Goal: Communication & Community: Answer question/provide support

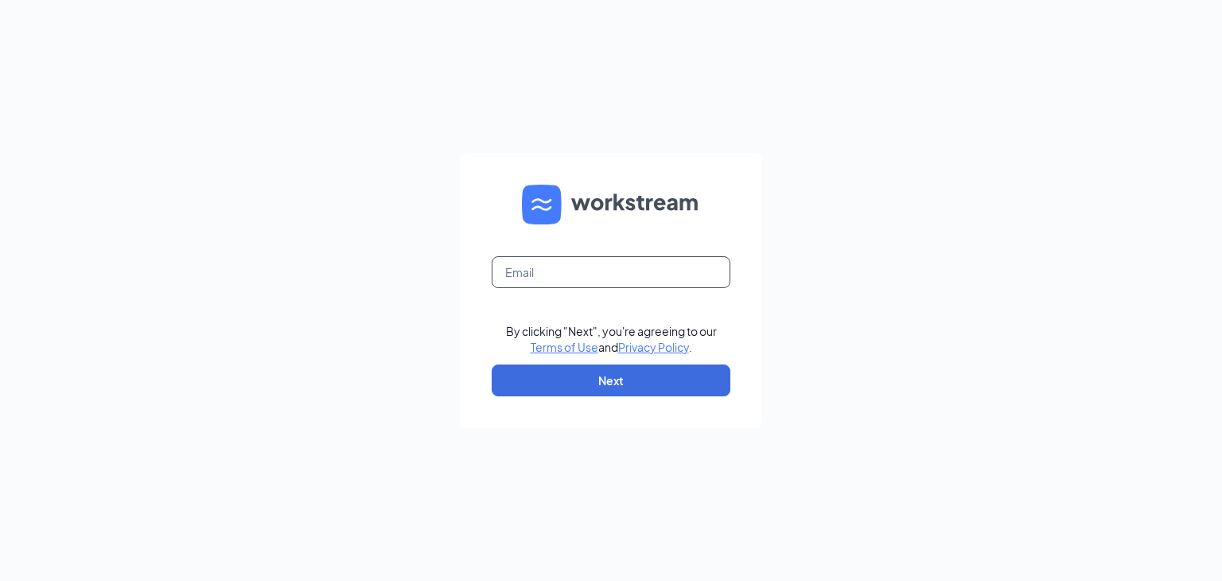
click at [557, 259] on input "text" at bounding box center [611, 272] width 239 height 32
type input "falcon@coculvers.com"
click at [579, 376] on button "Next" at bounding box center [611, 381] width 239 height 32
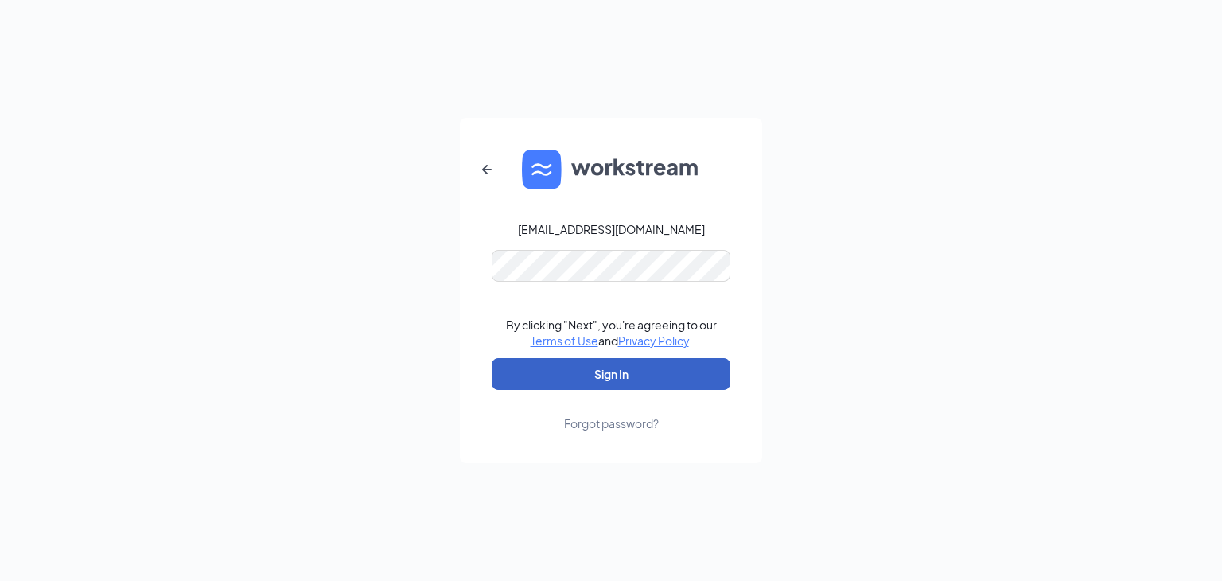
click at [598, 368] on button "Sign In" at bounding box center [611, 374] width 239 height 32
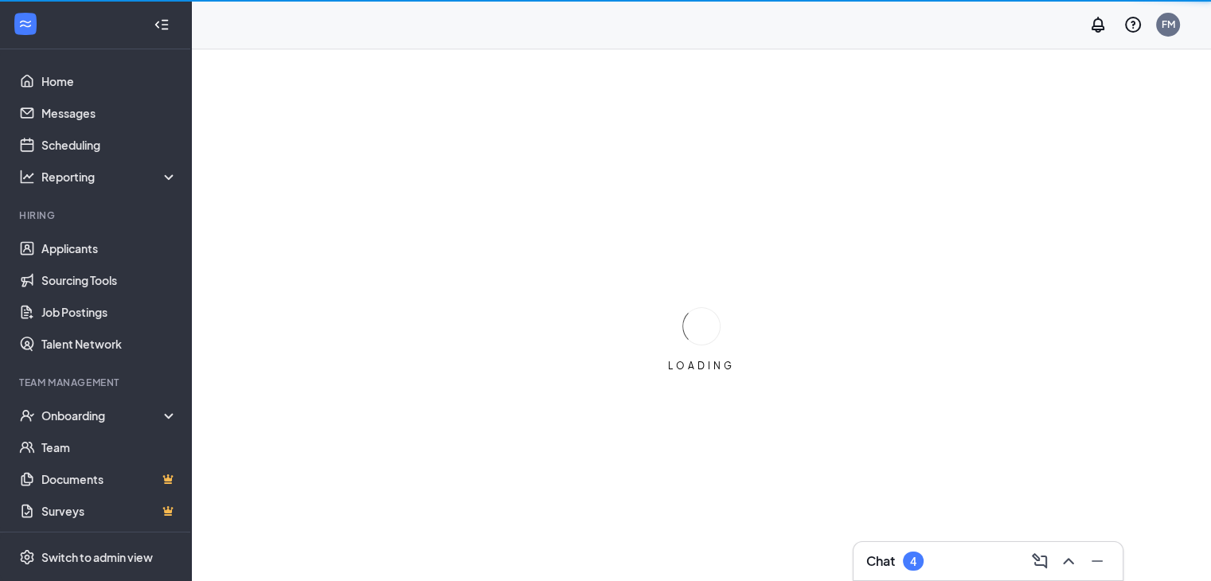
click at [910, 555] on div "4" at bounding box center [913, 562] width 6 height 14
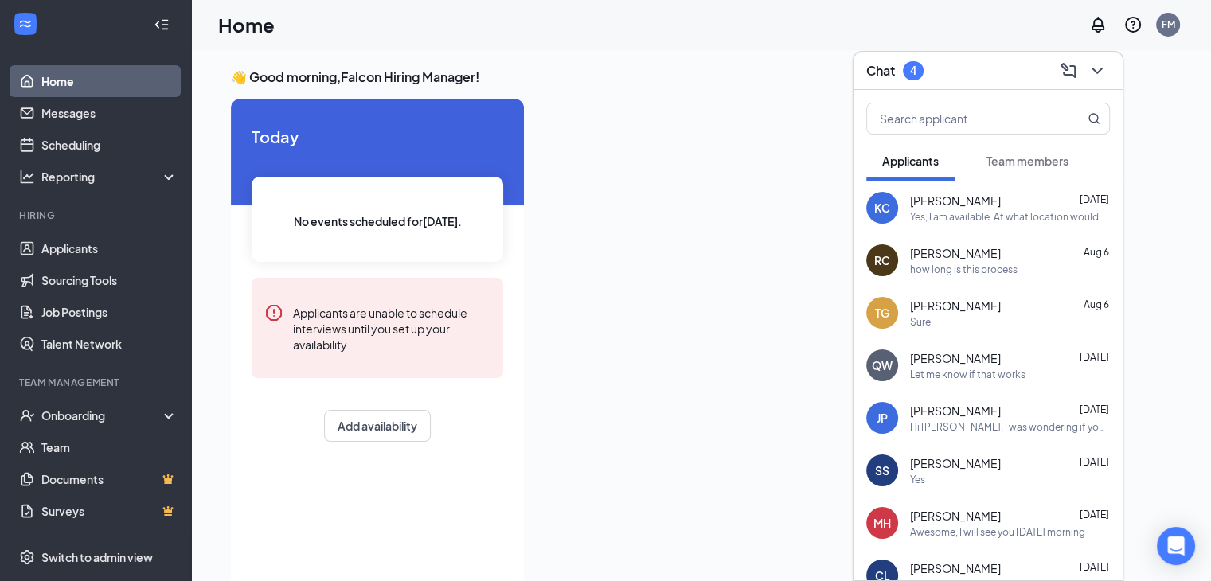
click at [1035, 158] on span "Team members" at bounding box center [1027, 161] width 82 height 14
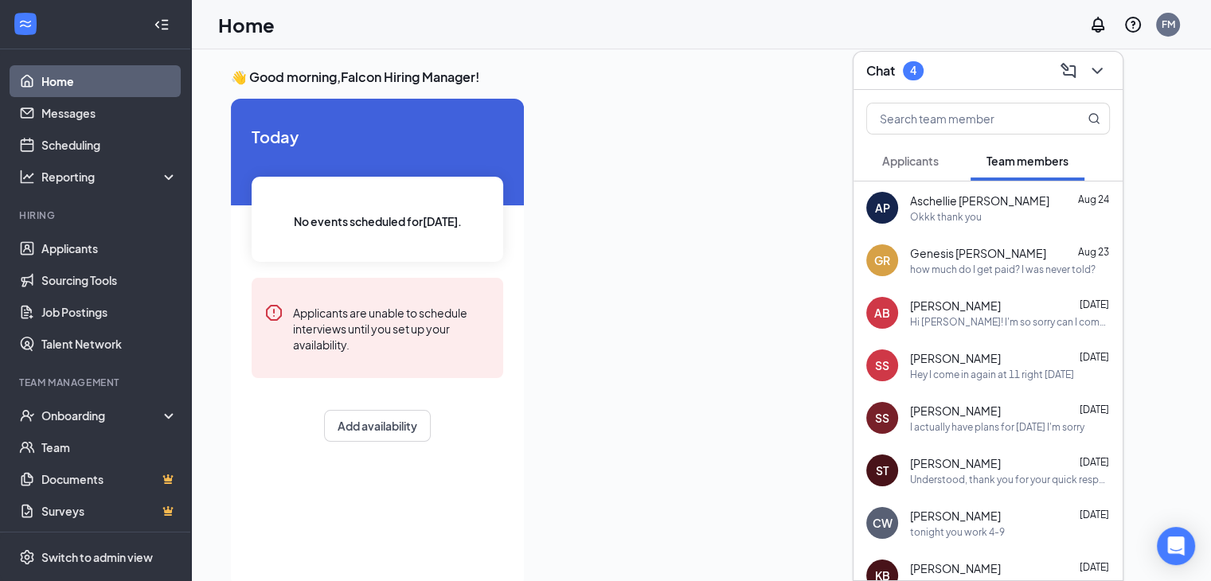
click at [1018, 221] on div "Okkk thank you" at bounding box center [1010, 217] width 200 height 14
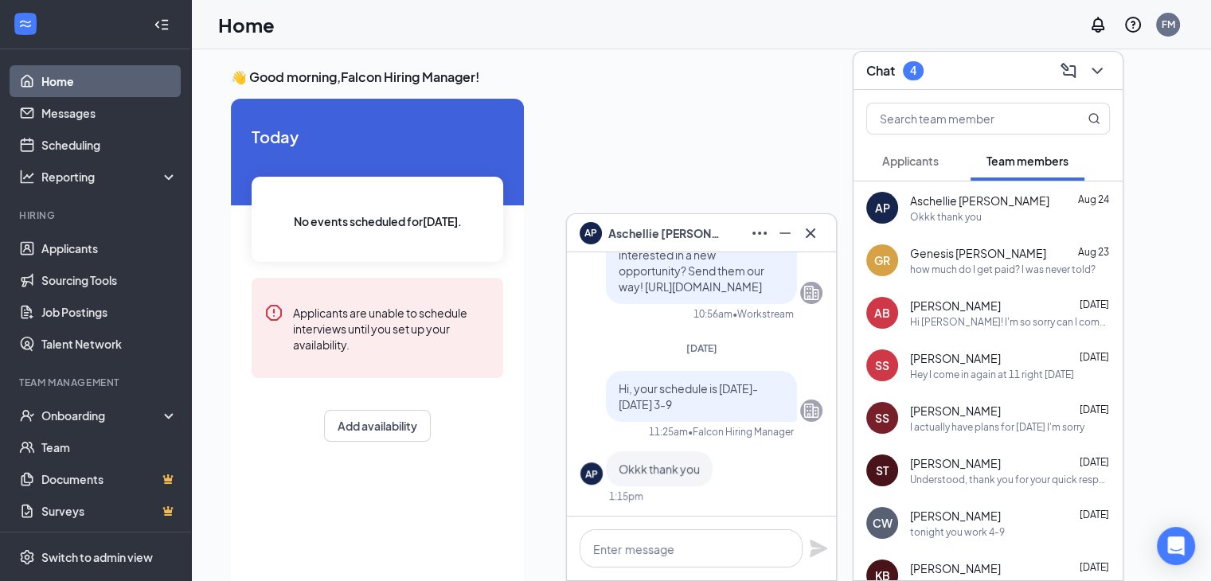
click at [1041, 322] on div "Hi [PERSON_NAME]! I'm so sorry can I come in around 11:30-12 tommorow for my sh…" at bounding box center [1010, 322] width 200 height 14
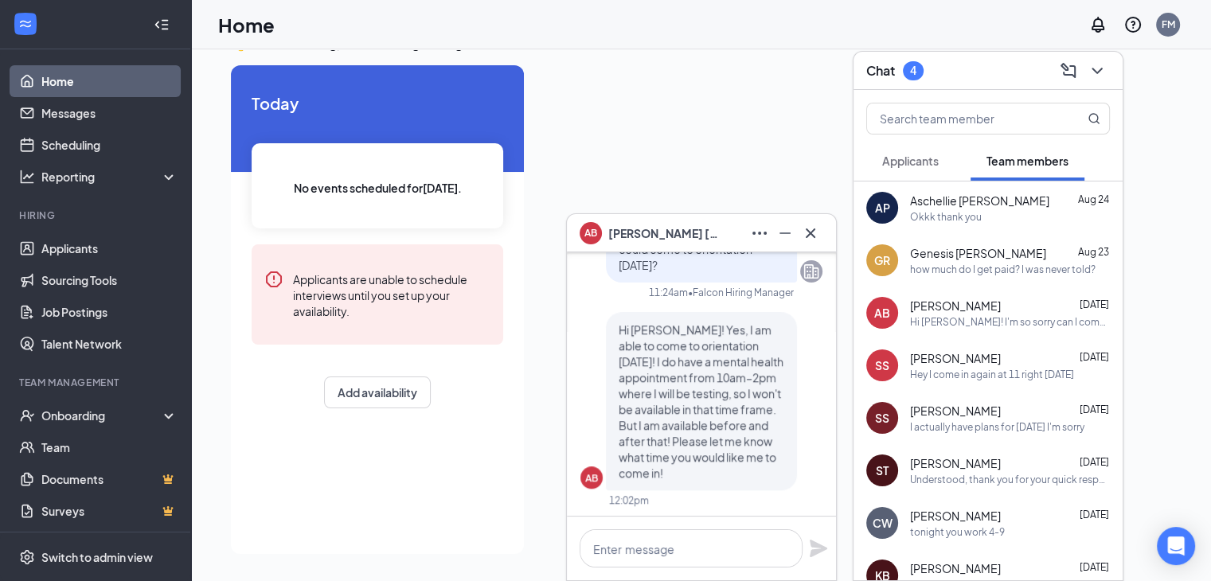
scroll to position [-715, 0]
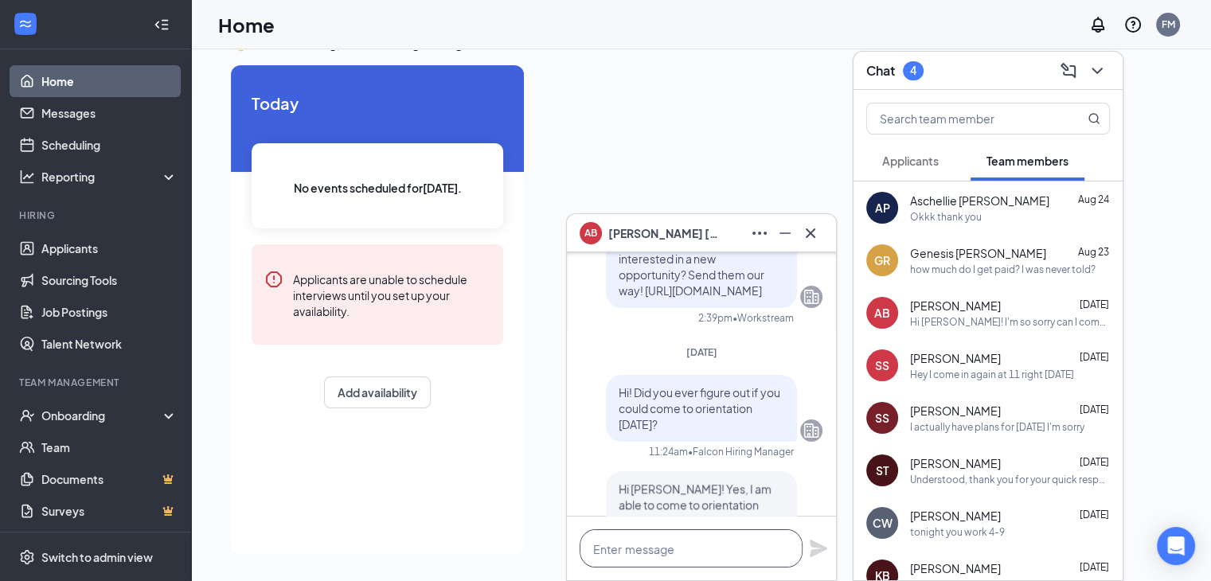
click at [667, 550] on textarea at bounding box center [690, 548] width 223 height 38
click at [698, 552] on textarea at bounding box center [690, 548] width 223 height 38
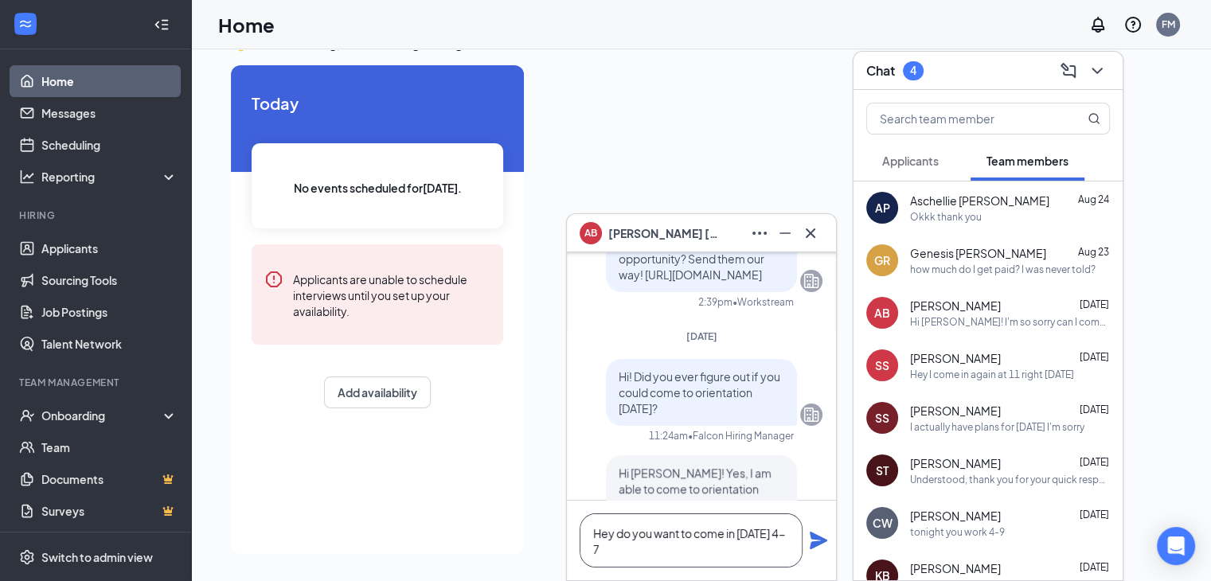
scroll to position [-731, 0]
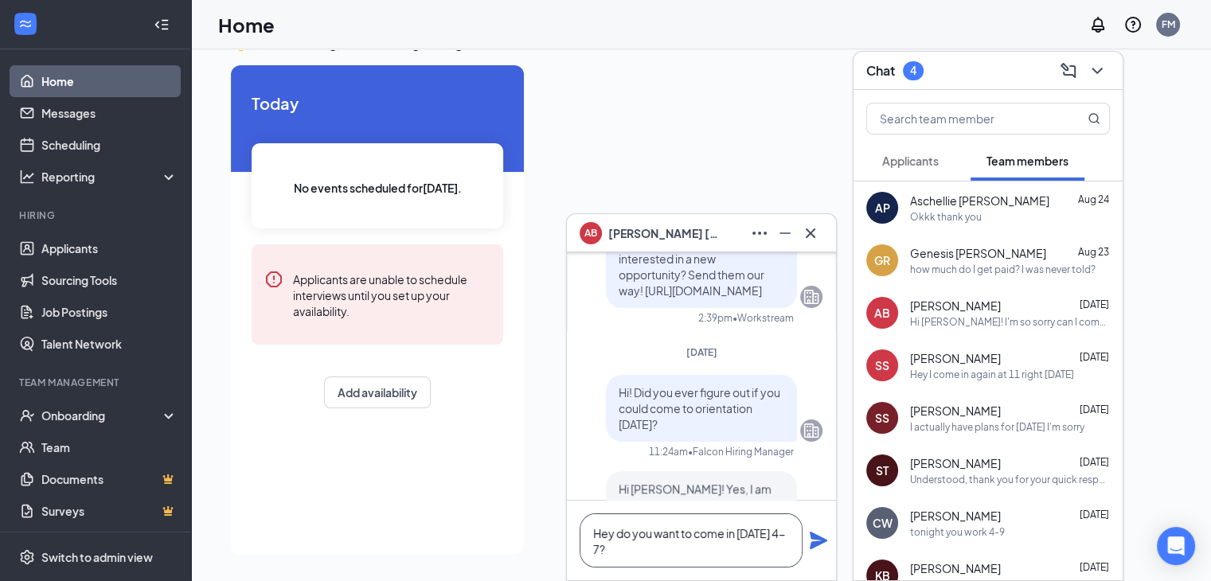
type textarea "Hey do you want to come in [DATE] 4-7?"
click at [817, 541] on icon "Plane" at bounding box center [818, 541] width 18 height 18
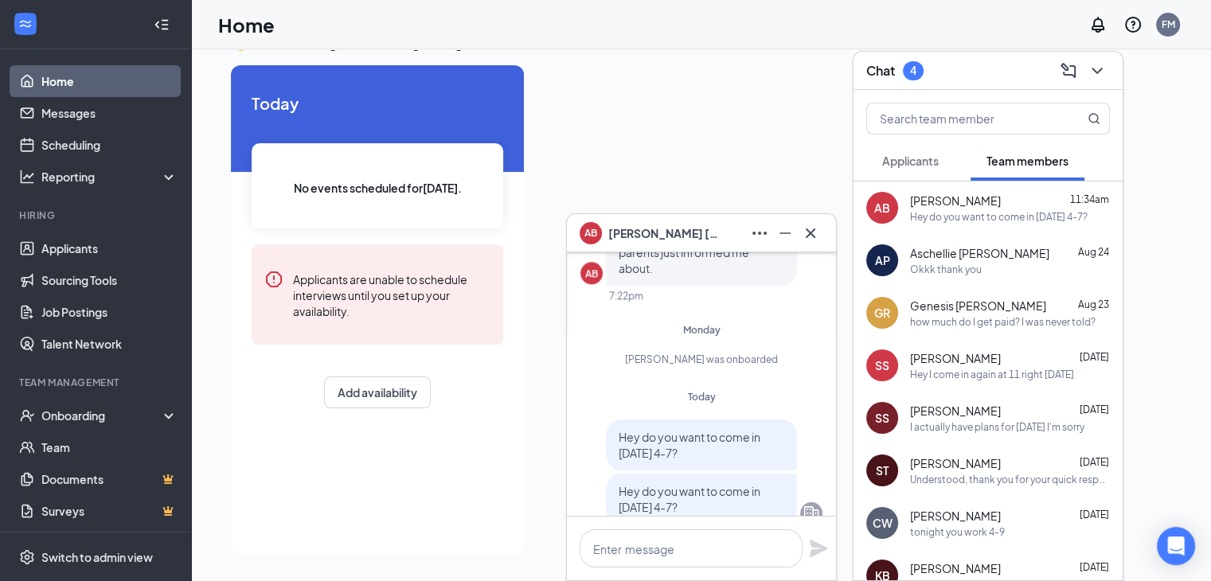
scroll to position [0, 0]
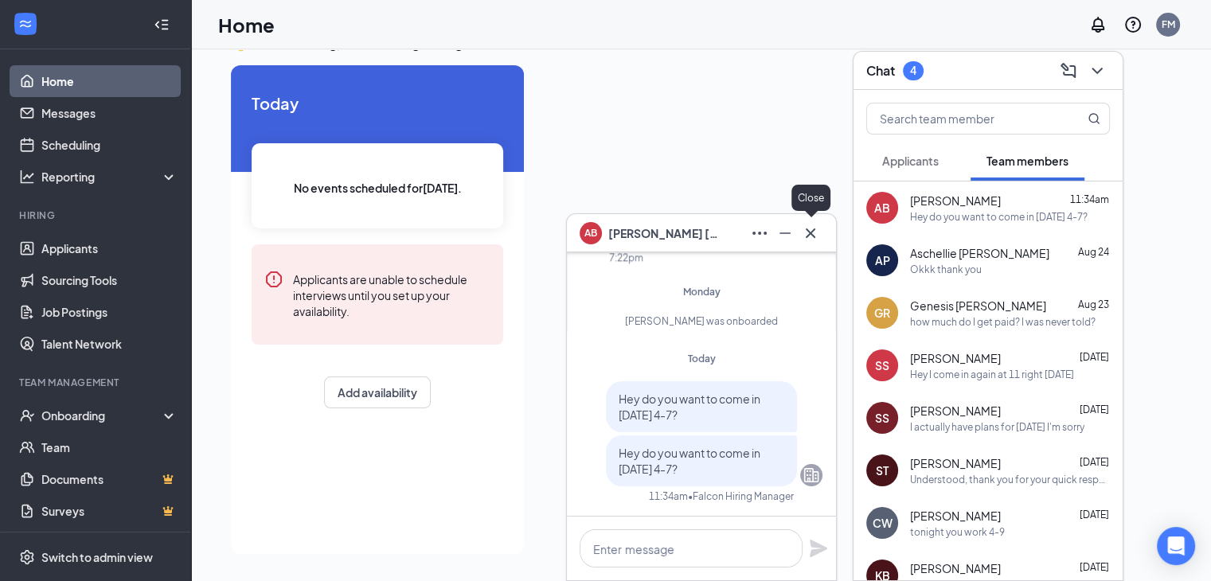
click at [814, 232] on icon "Cross" at bounding box center [810, 233] width 19 height 19
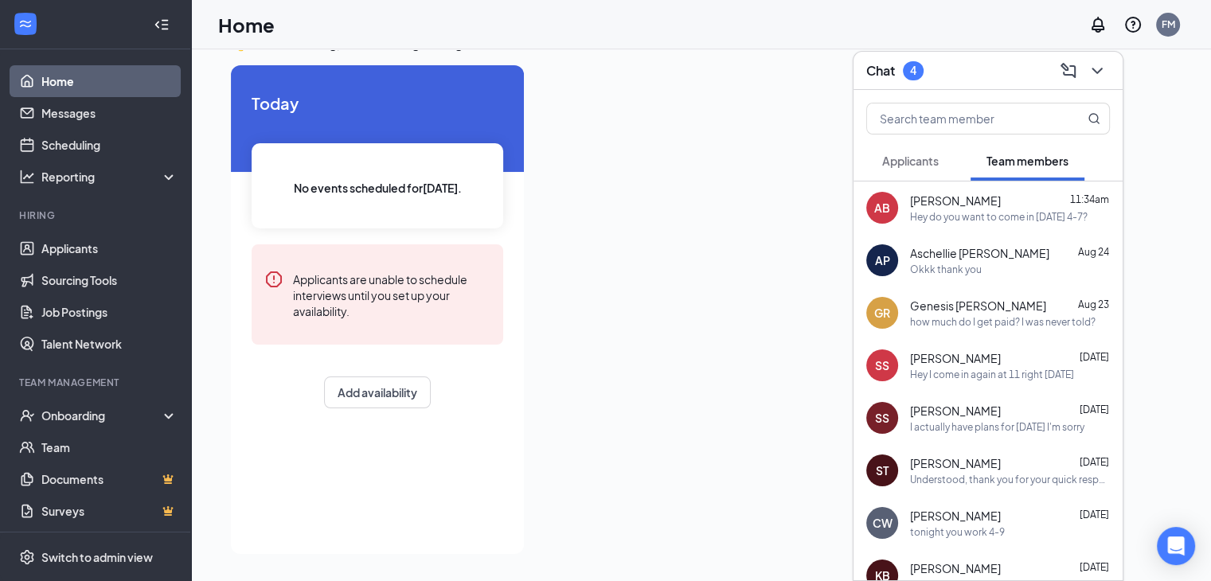
click at [42, 70] on link "Home" at bounding box center [109, 81] width 136 height 32
click at [69, 237] on link "Applicants" at bounding box center [109, 248] width 136 height 32
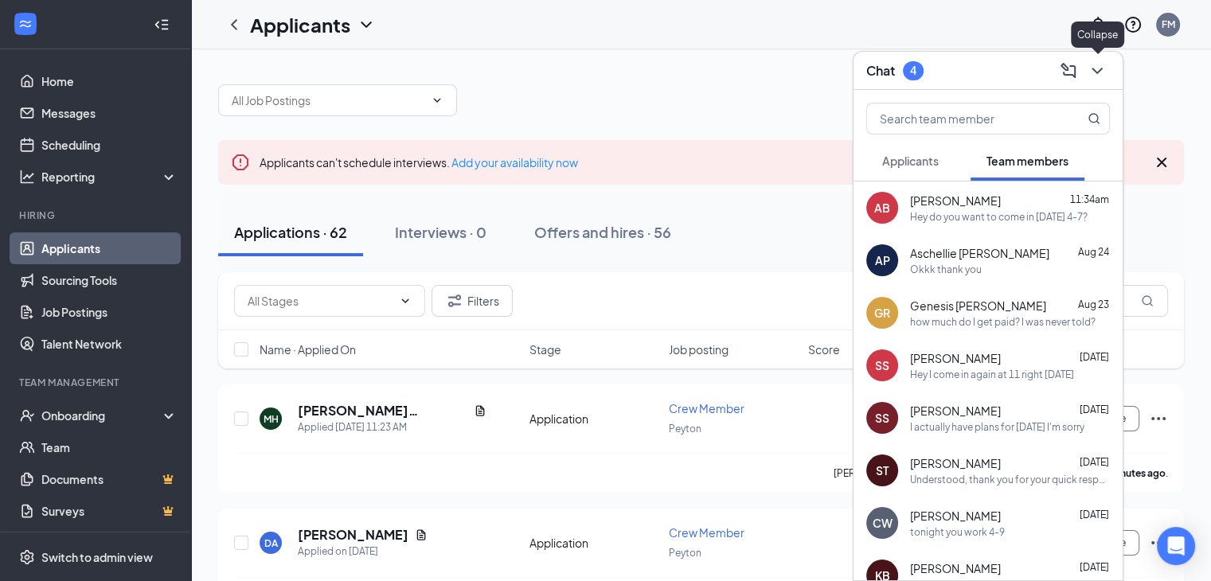
click at [1098, 72] on icon "ChevronDown" at bounding box center [1096, 70] width 19 height 19
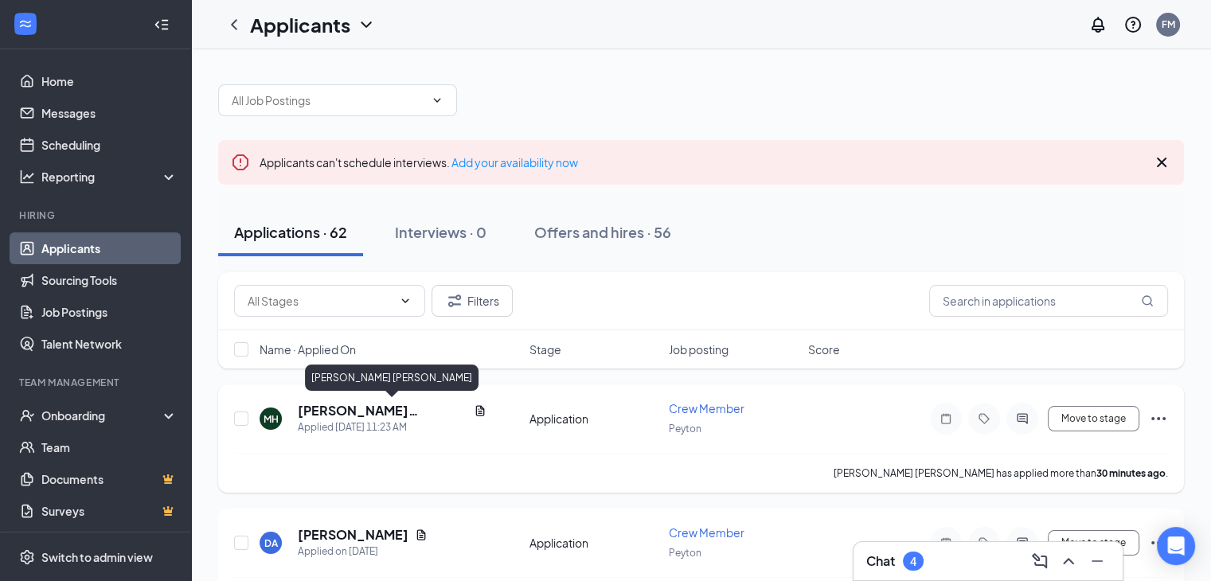
click at [353, 408] on h5 "[PERSON_NAME] [PERSON_NAME]" at bounding box center [383, 411] width 170 height 18
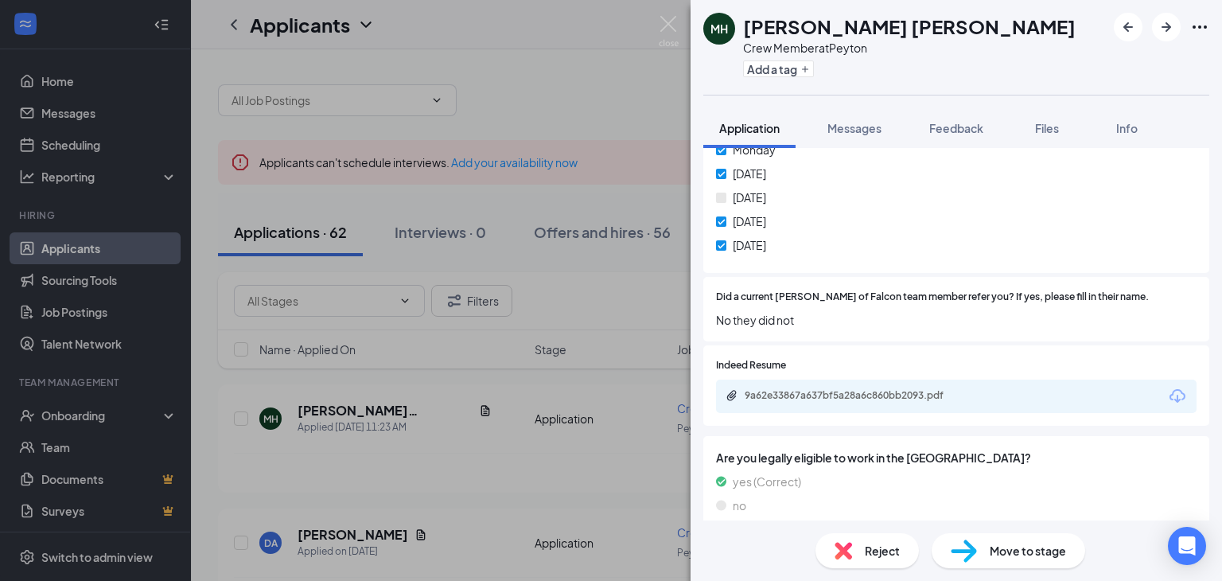
scroll to position [765, 0]
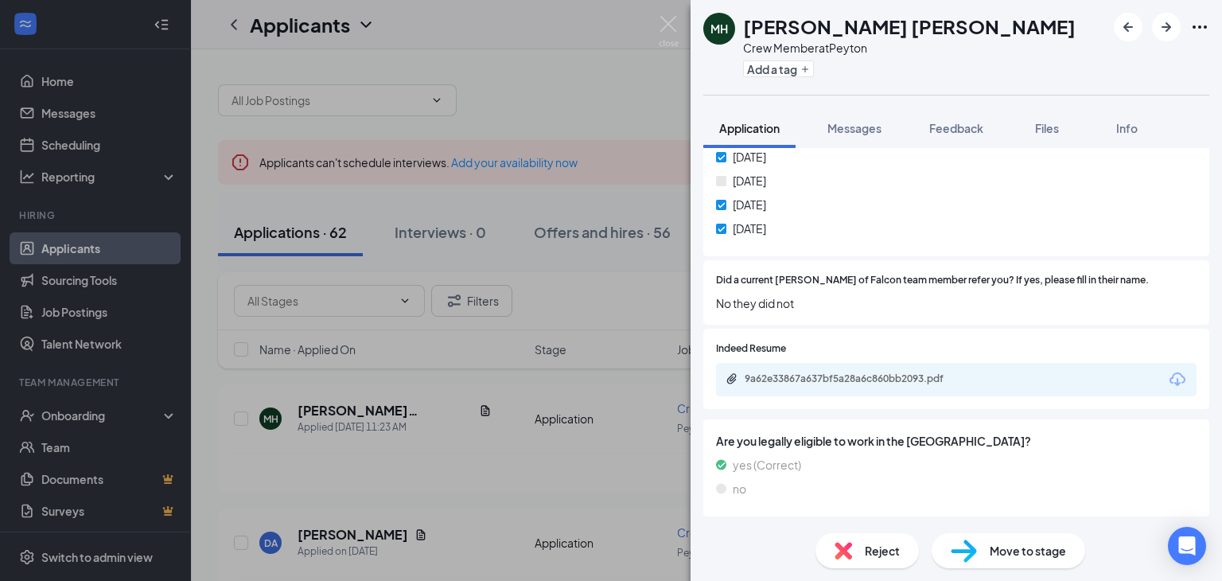
click at [451, 388] on div "[PERSON_NAME] Crew Member at Peyton Add a tag Application Messages Feedback Fil…" at bounding box center [611, 290] width 1222 height 581
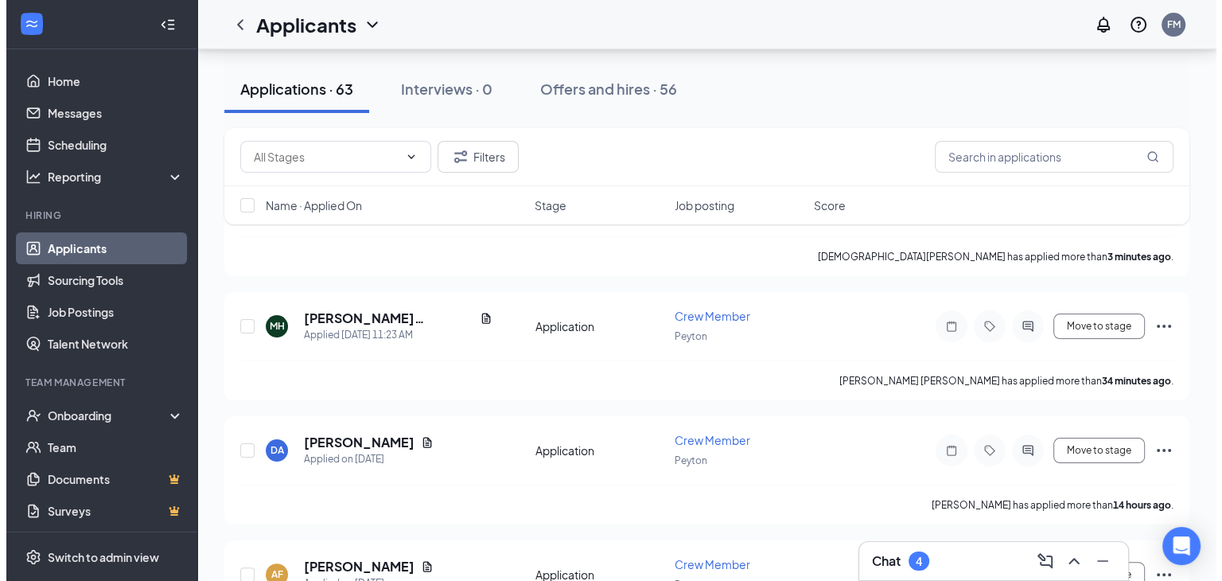
scroll to position [239, 0]
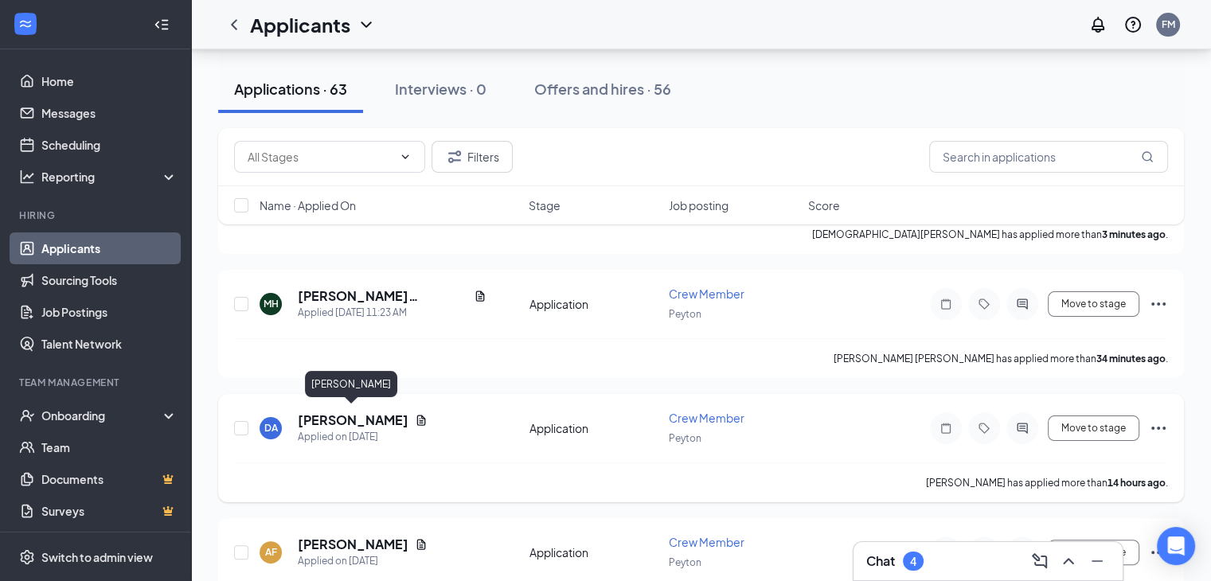
click at [334, 414] on h5 "[PERSON_NAME]" at bounding box center [353, 420] width 111 height 18
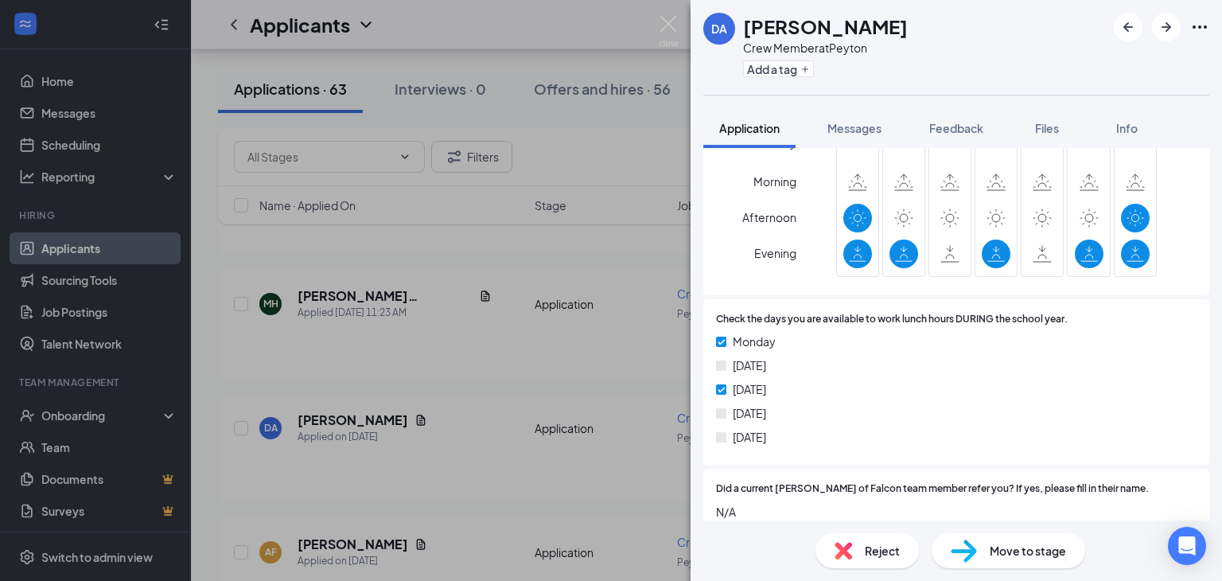
scroll to position [557, 0]
drag, startPoint x: 493, startPoint y: 354, endPoint x: 466, endPoint y: 363, distance: 29.2
click at [491, 354] on div "DA [PERSON_NAME] Crew Member at Peyton Add a tag Application Messages Feedback …" at bounding box center [611, 290] width 1222 height 581
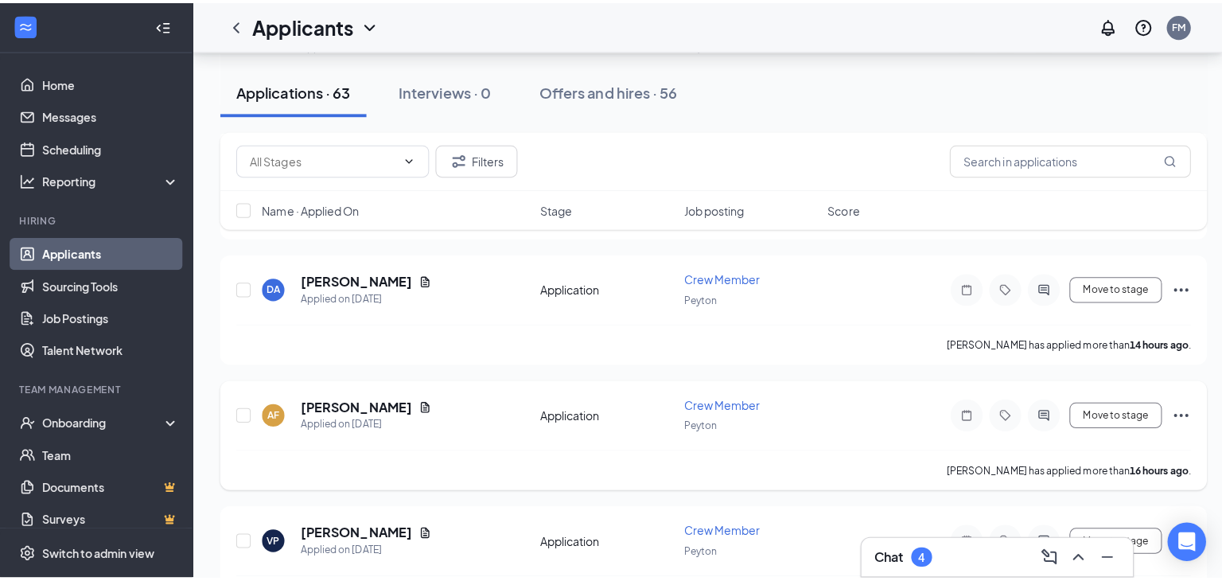
scroll to position [398, 0]
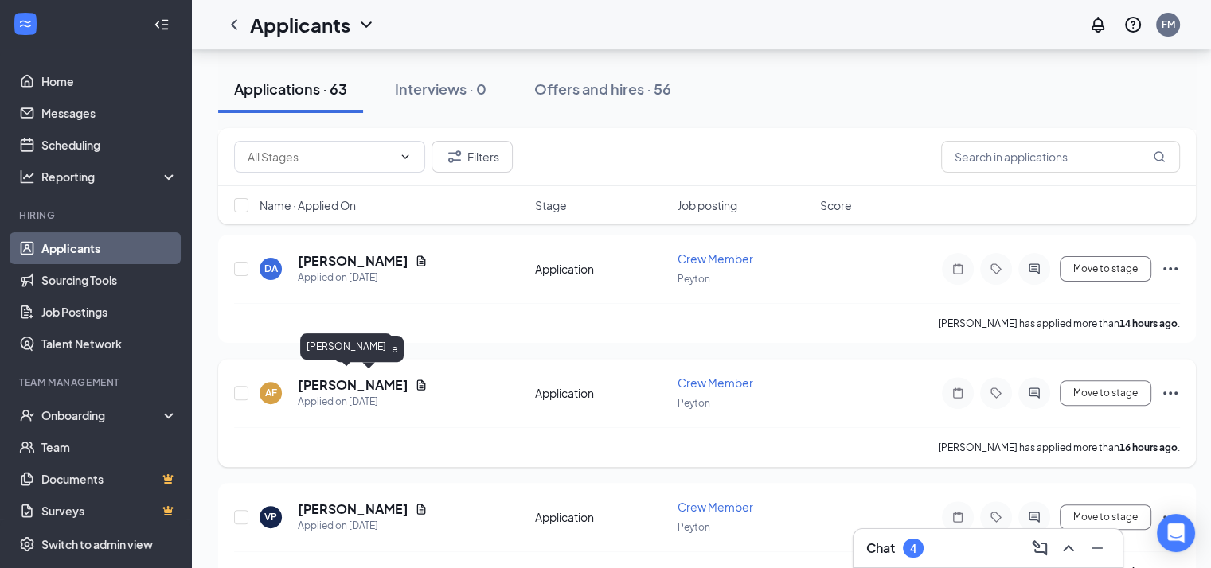
click at [330, 378] on h5 "[PERSON_NAME]" at bounding box center [353, 385] width 111 height 18
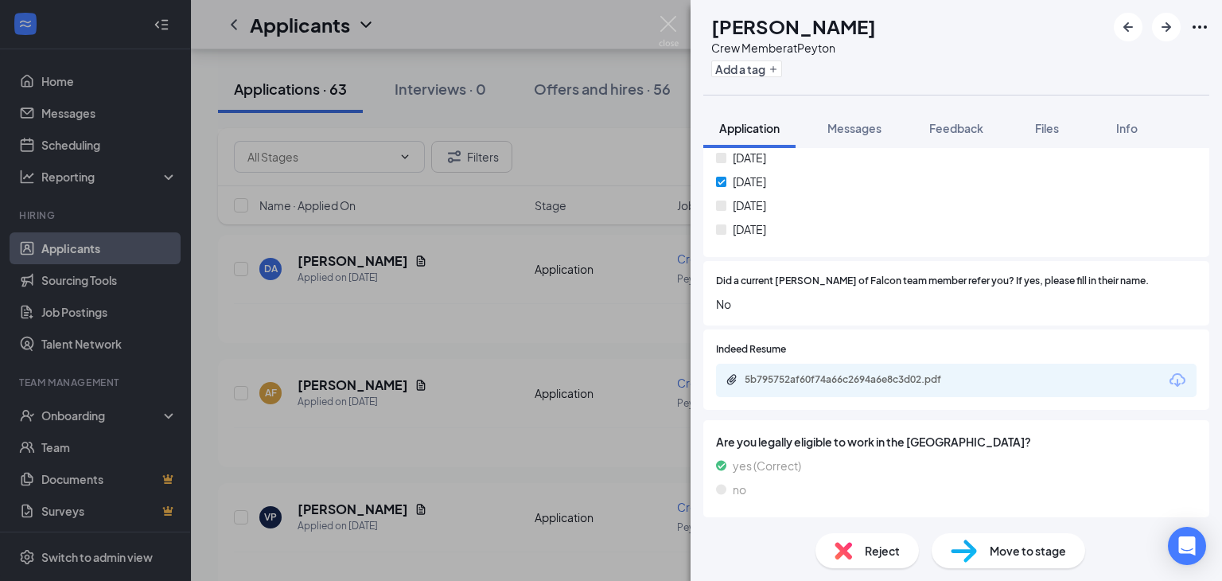
scroll to position [765, 0]
click at [535, 319] on div "AF [PERSON_NAME] Crew Member at Peyton Add a tag Application Messages Feedback …" at bounding box center [611, 290] width 1222 height 581
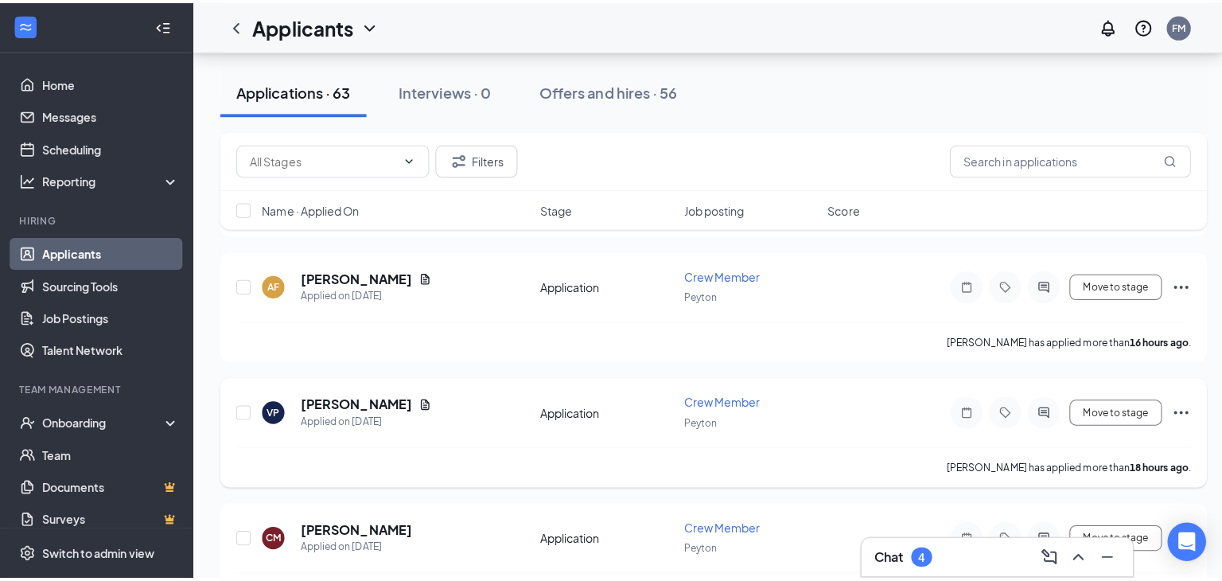
scroll to position [557, 0]
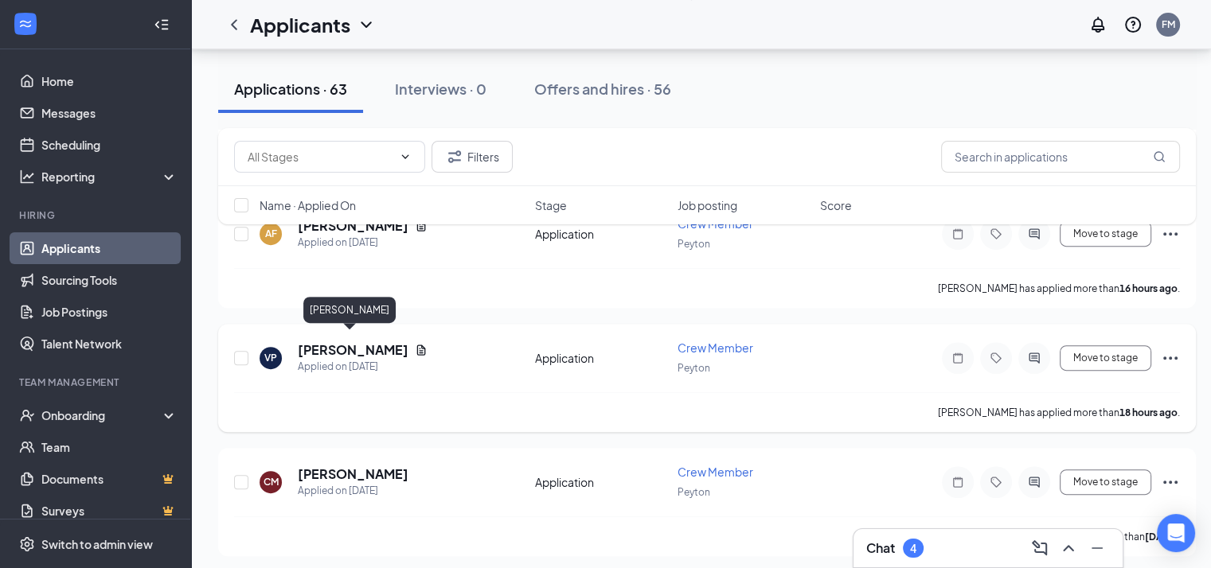
click at [368, 347] on h5 "[PERSON_NAME]" at bounding box center [353, 350] width 111 height 18
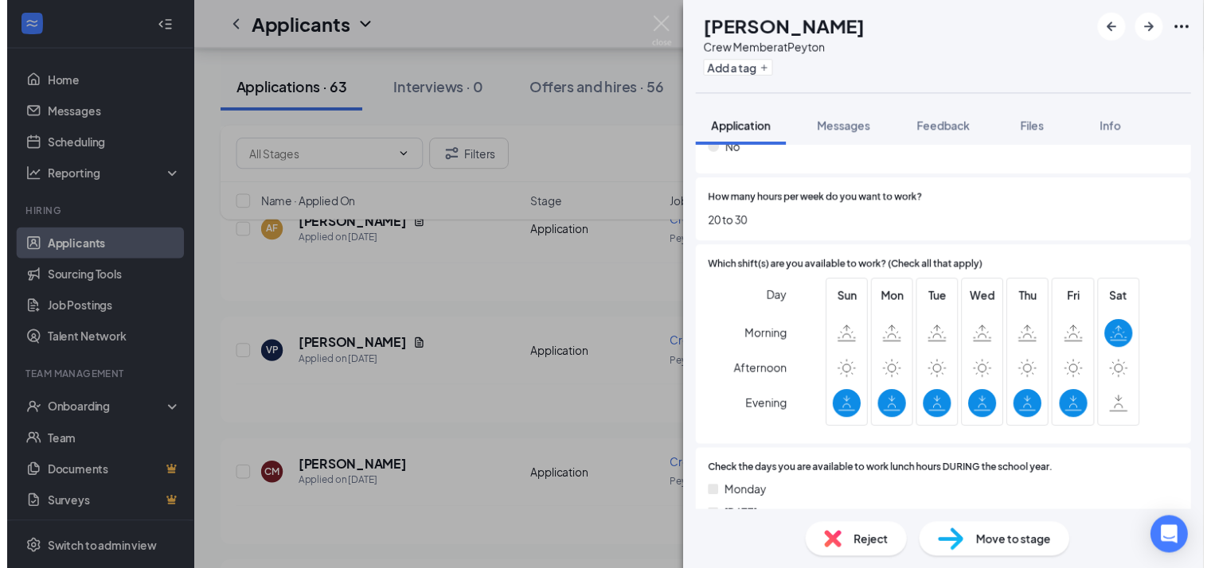
scroll to position [239, 0]
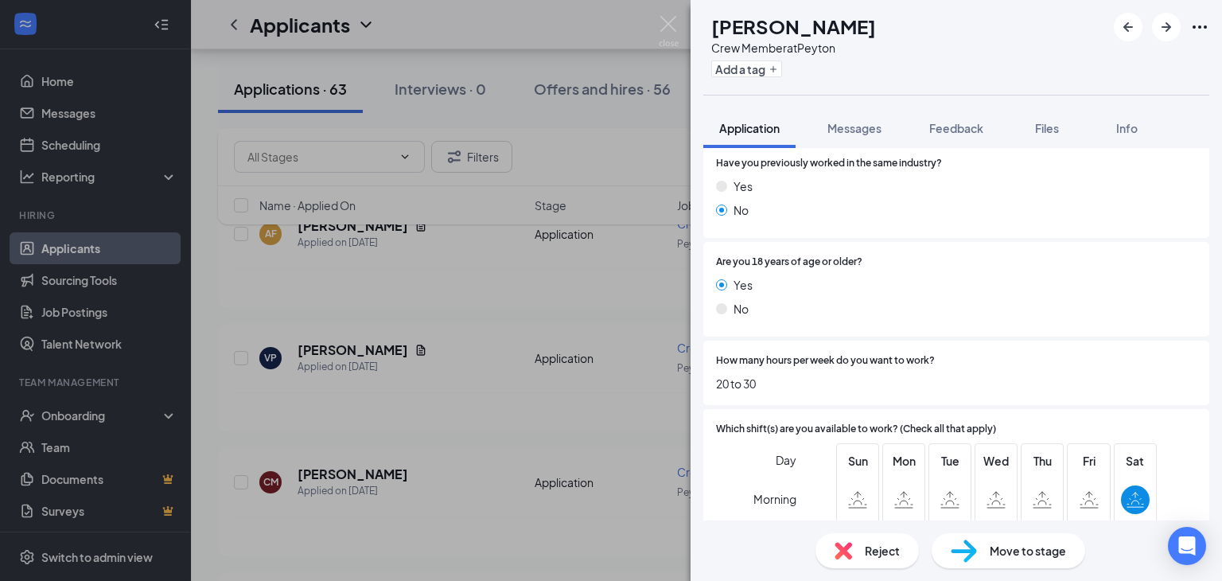
click at [565, 285] on div "VP [PERSON_NAME] Crew Member at Peyton Add a tag Application Messages Feedback …" at bounding box center [611, 290] width 1222 height 581
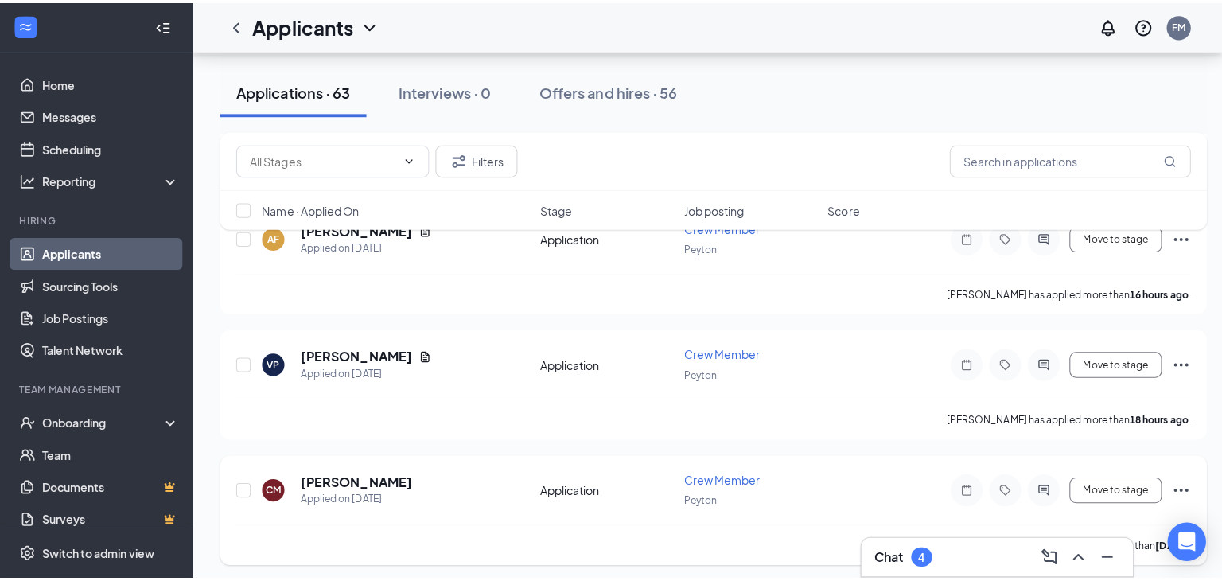
scroll to position [637, 0]
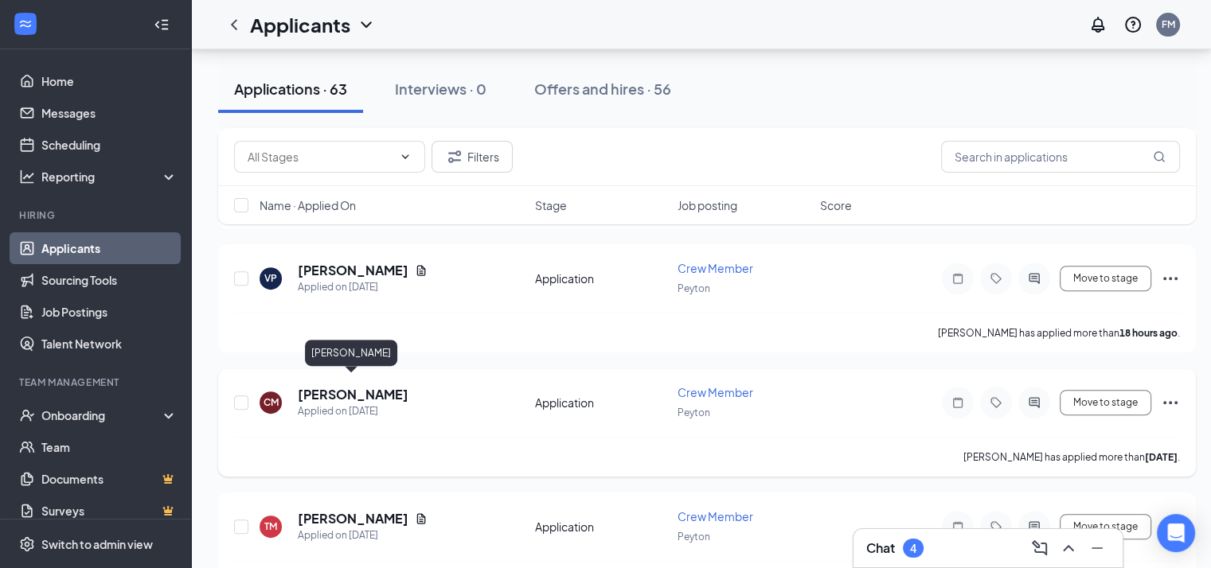
click at [328, 386] on h5 "[PERSON_NAME]" at bounding box center [353, 395] width 111 height 18
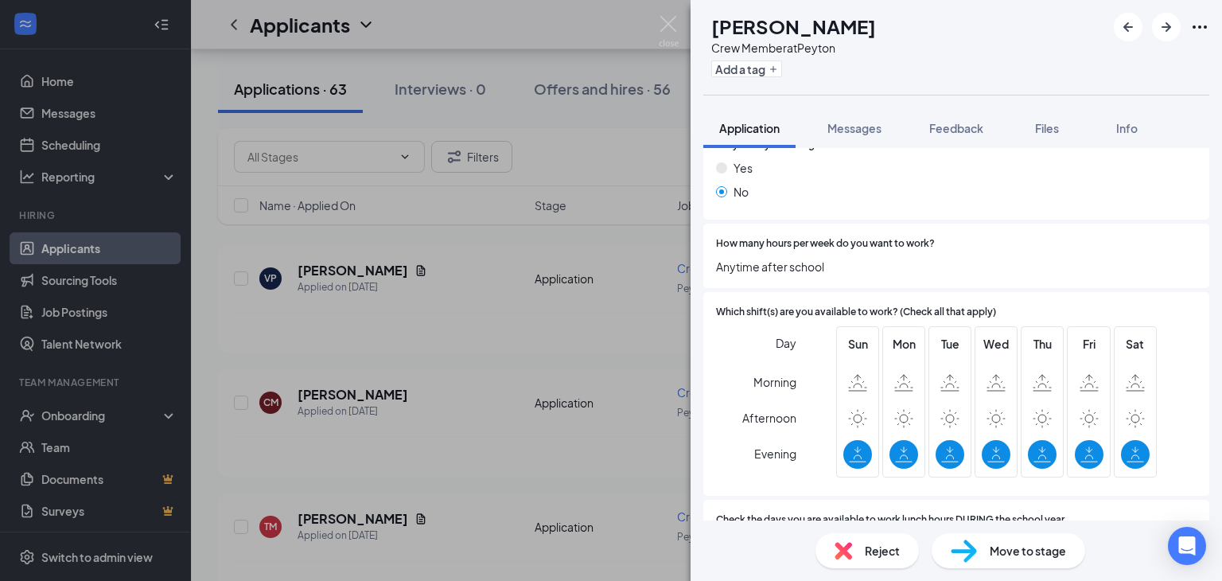
scroll to position [318, 0]
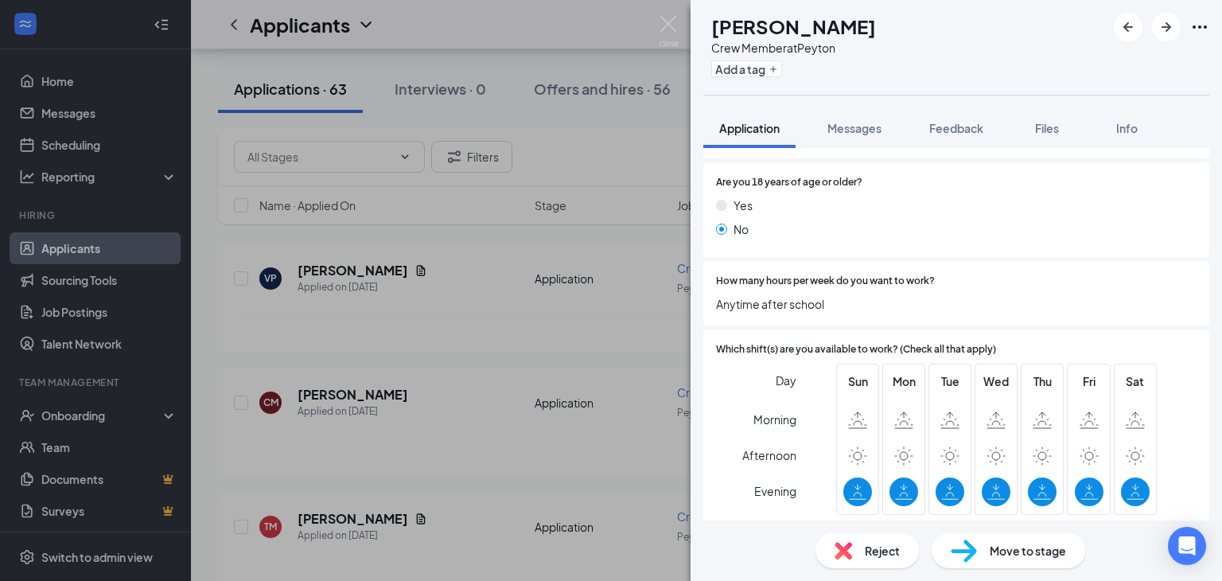
click at [579, 318] on div "CM [PERSON_NAME] Crew Member at Peyton Add a tag Application Messages Feedback …" at bounding box center [611, 290] width 1222 height 581
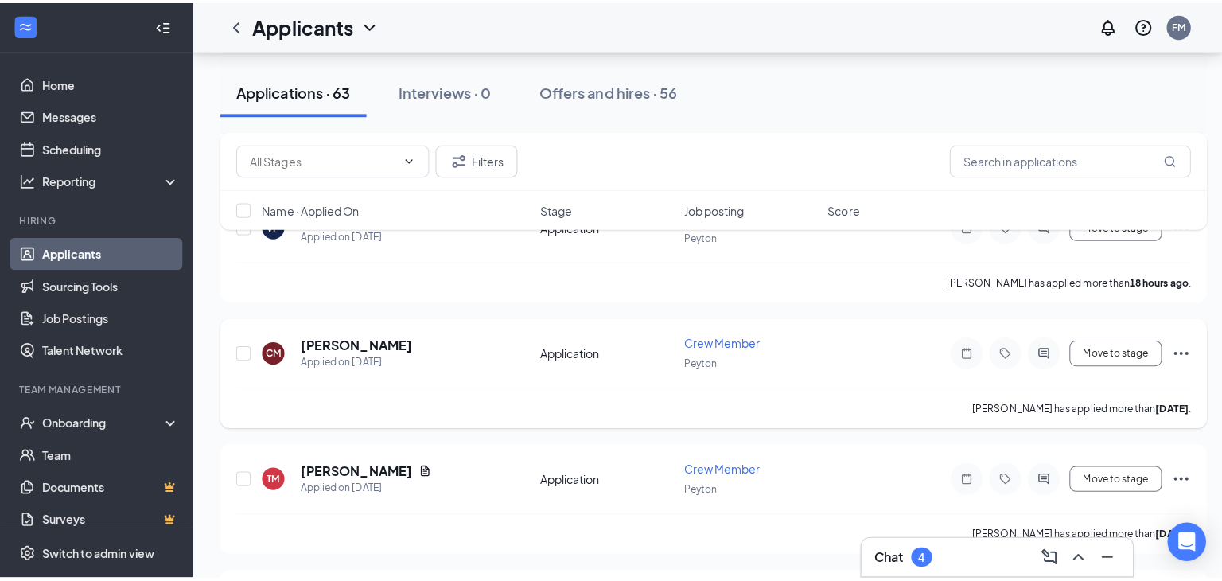
scroll to position [716, 0]
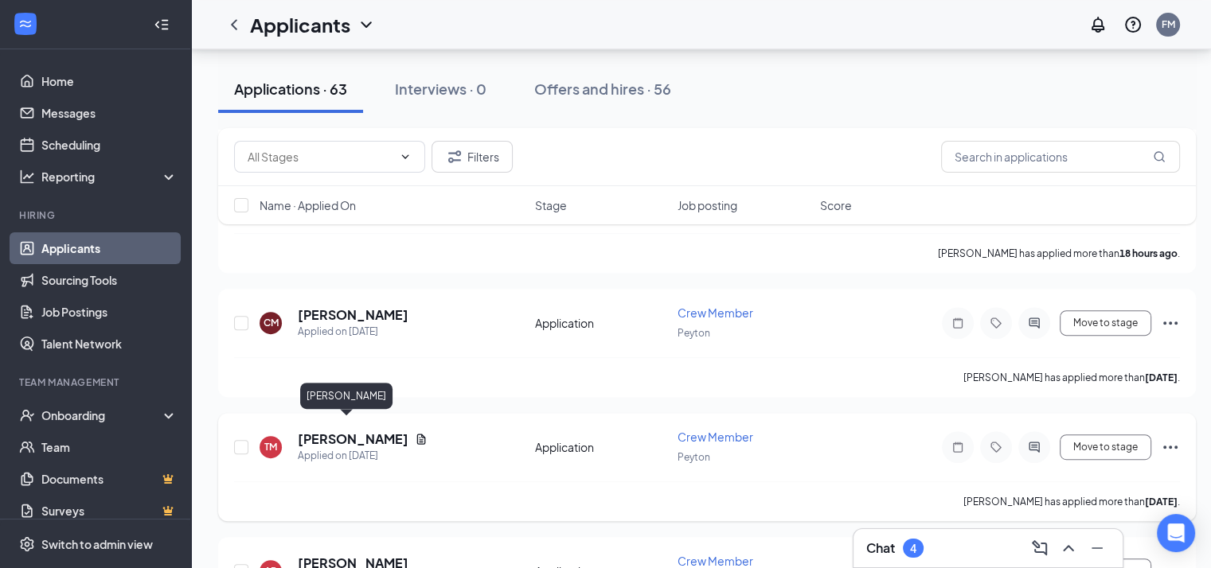
click at [305, 432] on h5 "[PERSON_NAME]" at bounding box center [353, 440] width 111 height 18
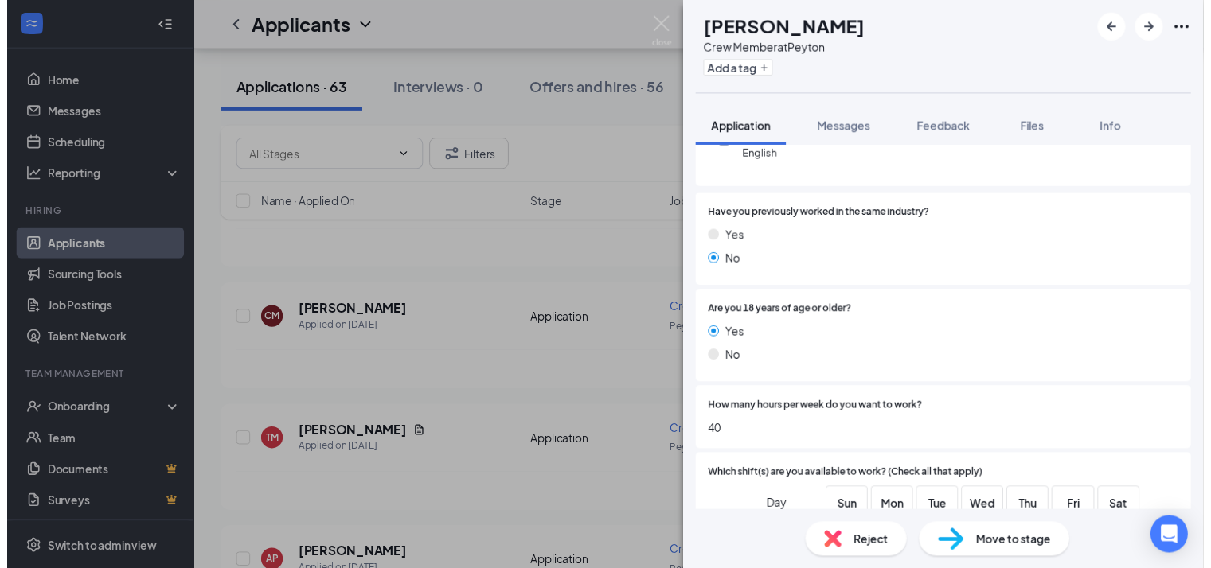
scroll to position [128, 0]
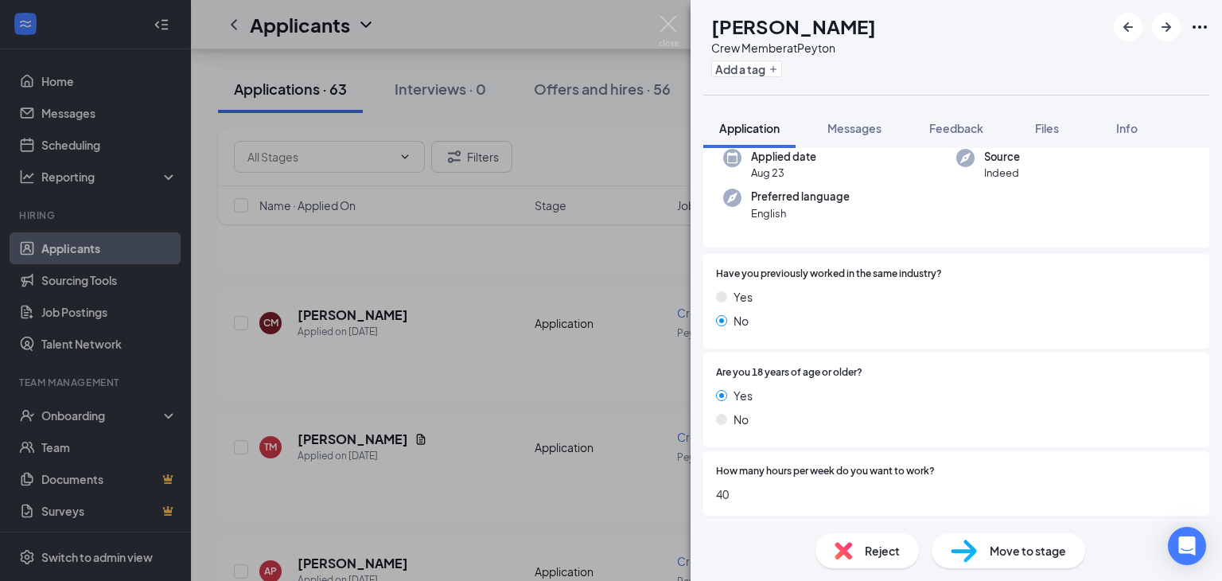
click at [524, 351] on div "TM [PERSON_NAME] Crew Member at Peyton Add a tag Application Messages Feedback …" at bounding box center [611, 290] width 1222 height 581
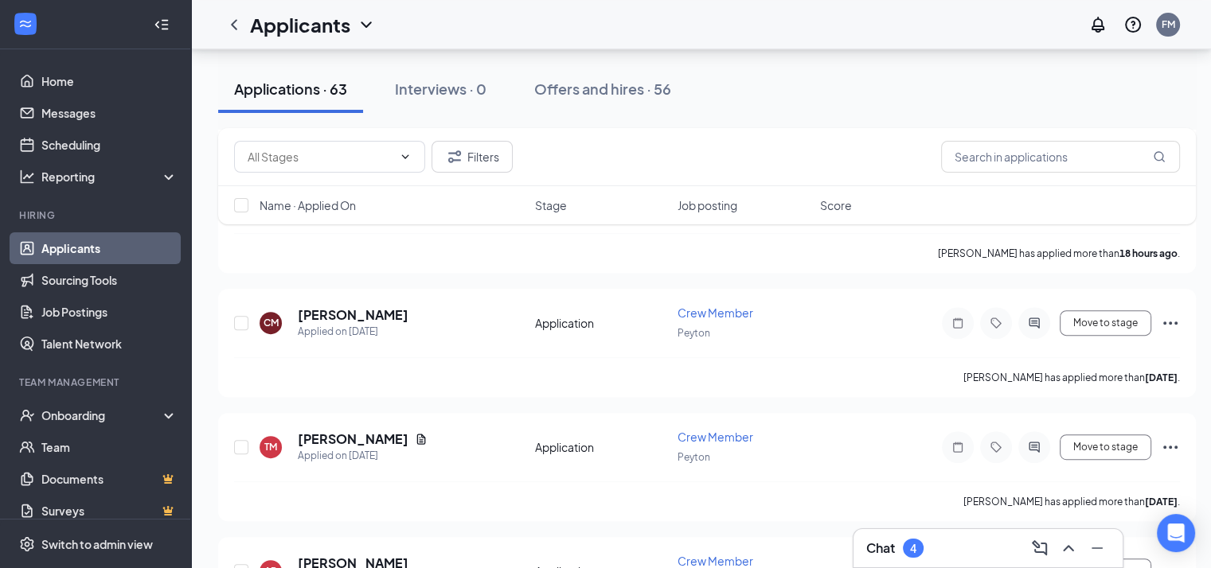
click at [914, 546] on div "4" at bounding box center [913, 549] width 6 height 14
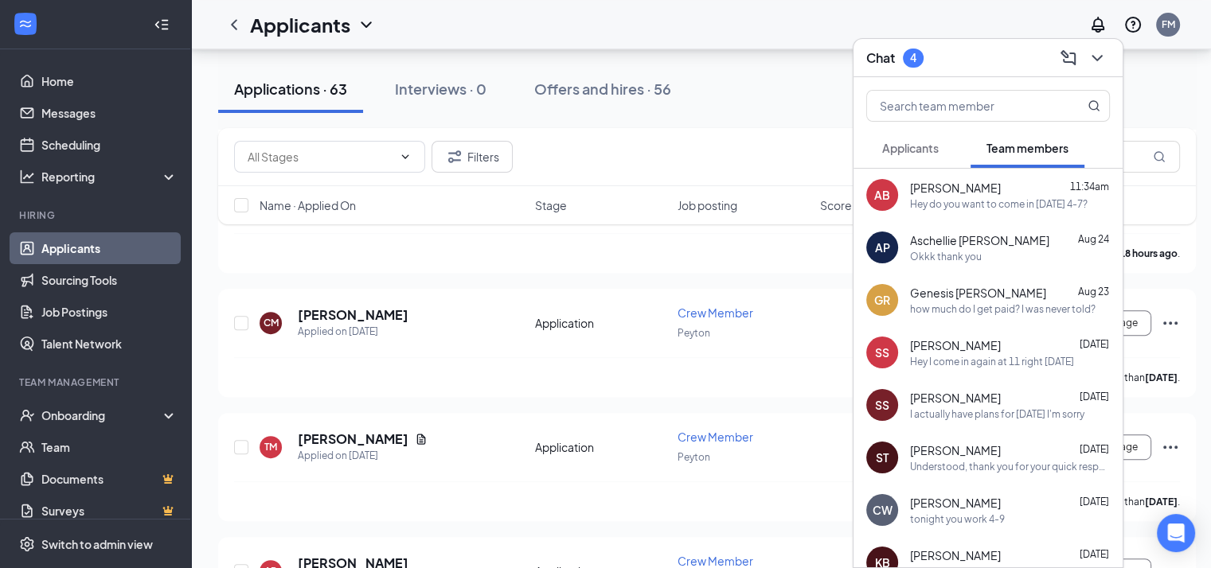
click at [930, 150] on span "Applicants" at bounding box center [910, 148] width 57 height 14
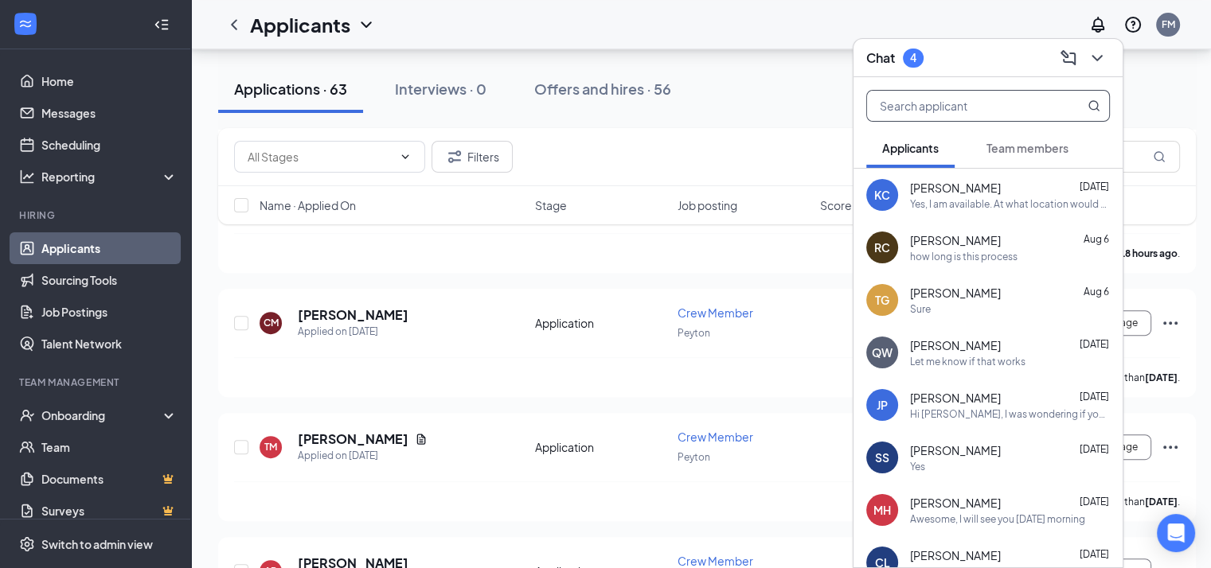
click at [1051, 92] on input "text" at bounding box center [961, 106] width 189 height 30
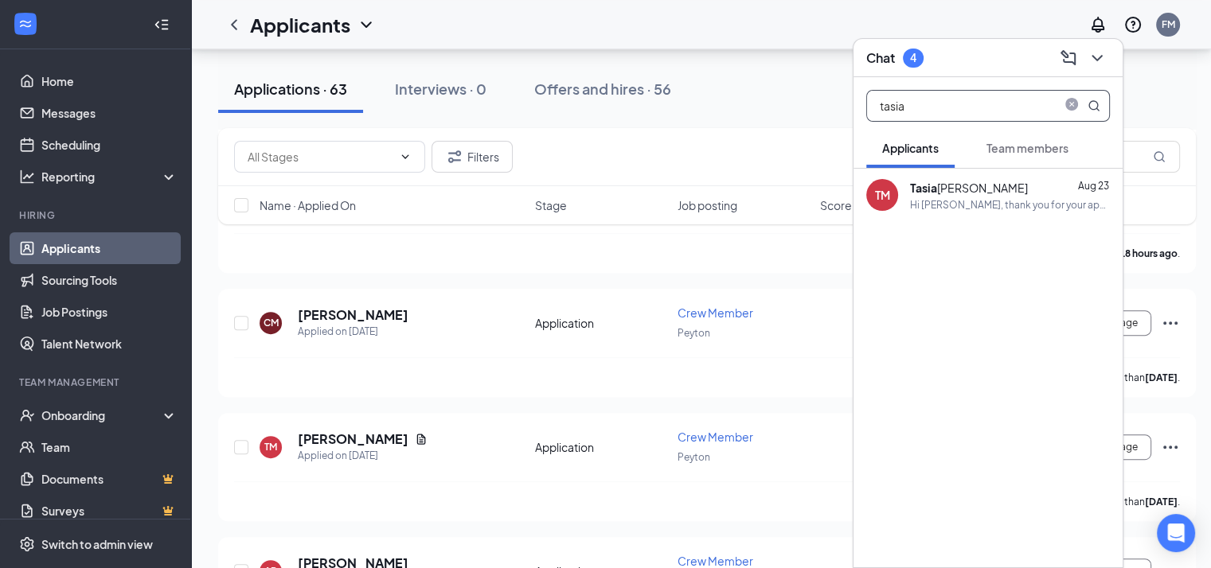
type input "tasia"
click at [1001, 210] on div "Hi [PERSON_NAME], thank you for your application. We have received it and will …" at bounding box center [1010, 205] width 200 height 14
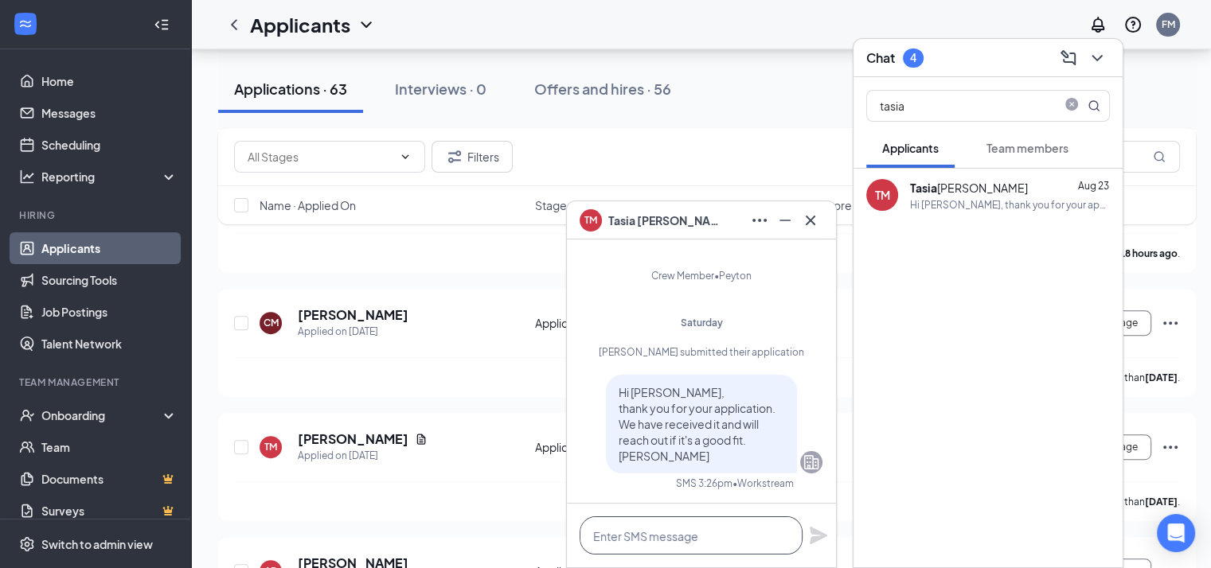
click at [730, 532] on textarea at bounding box center [690, 536] width 223 height 38
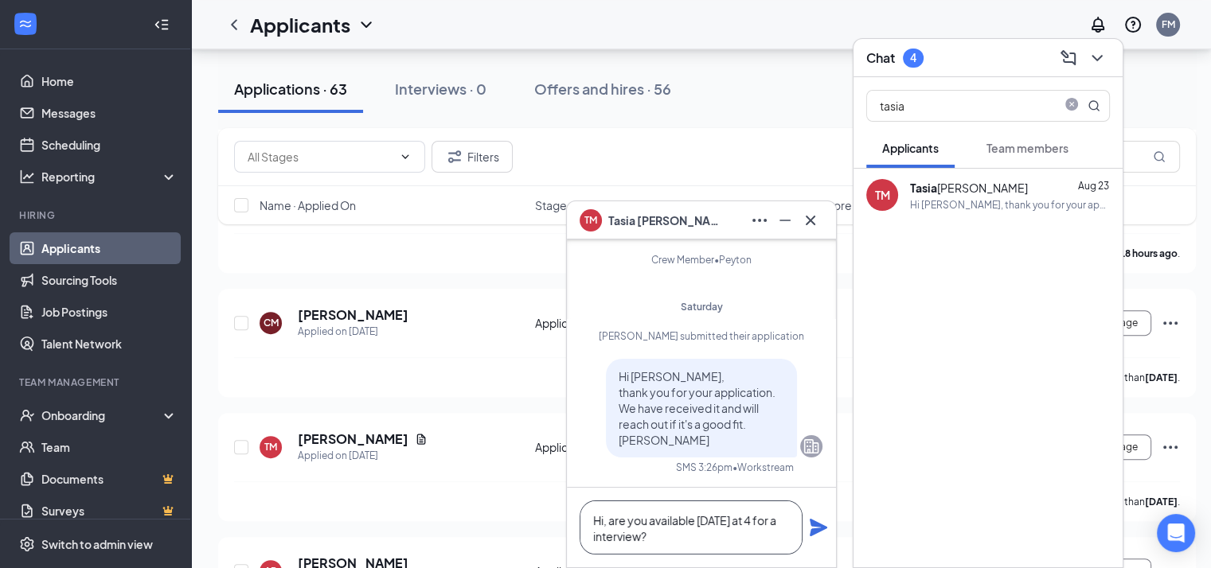
type textarea "Hi, are you available [DATE] at 4 for a interview?"
click at [816, 529] on icon "Plane" at bounding box center [818, 528] width 18 height 18
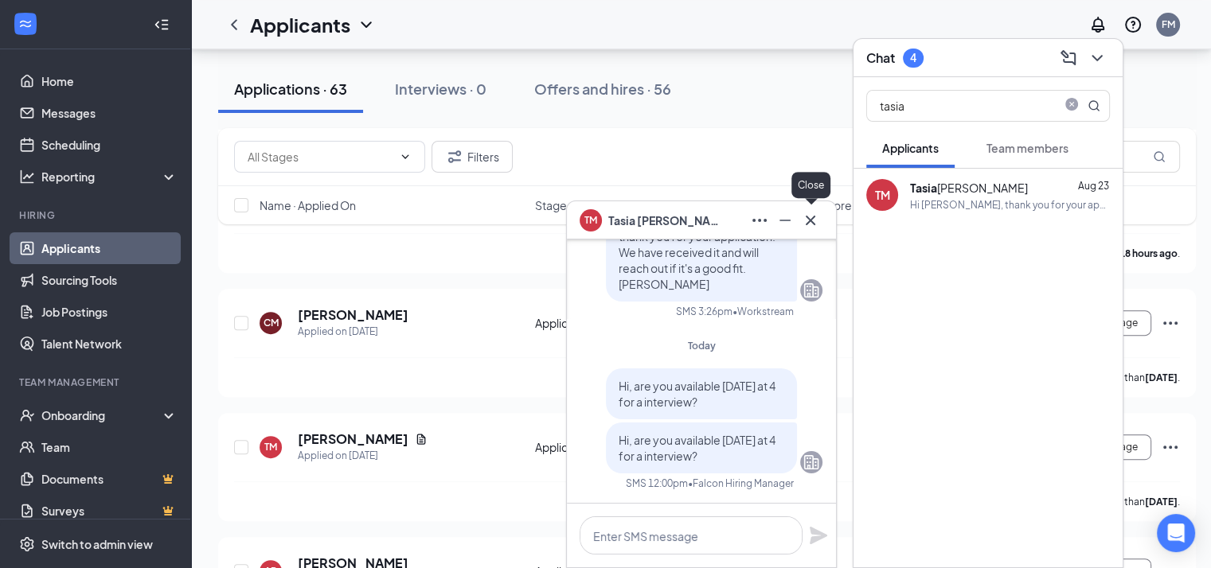
click at [813, 216] on icon "Cross" at bounding box center [810, 220] width 10 height 10
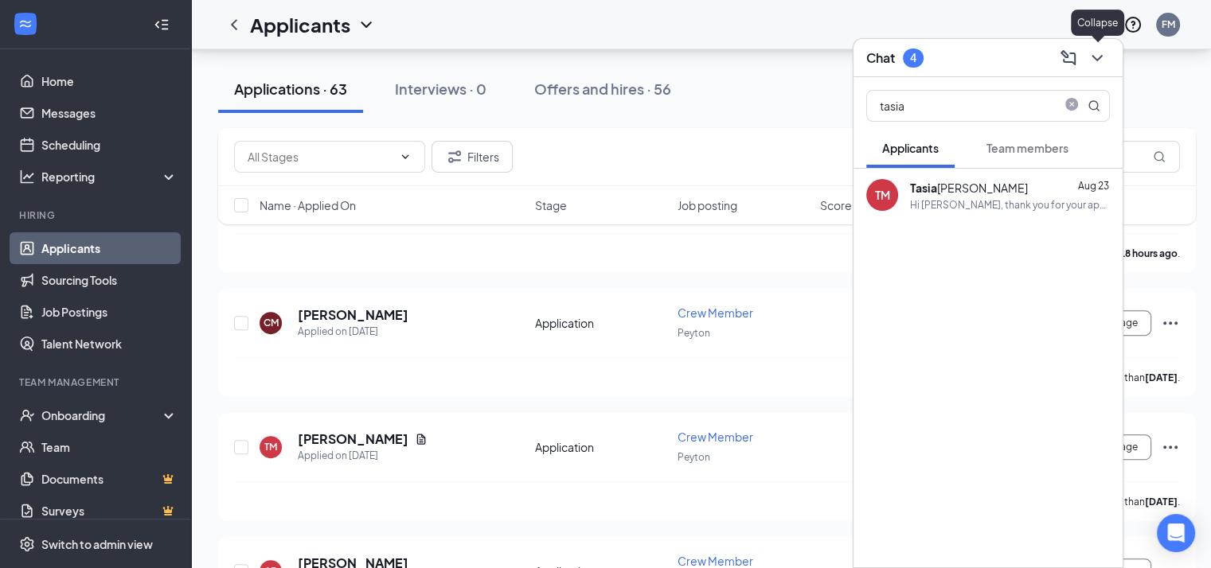
click at [1105, 52] on icon "ChevronDown" at bounding box center [1096, 58] width 19 height 19
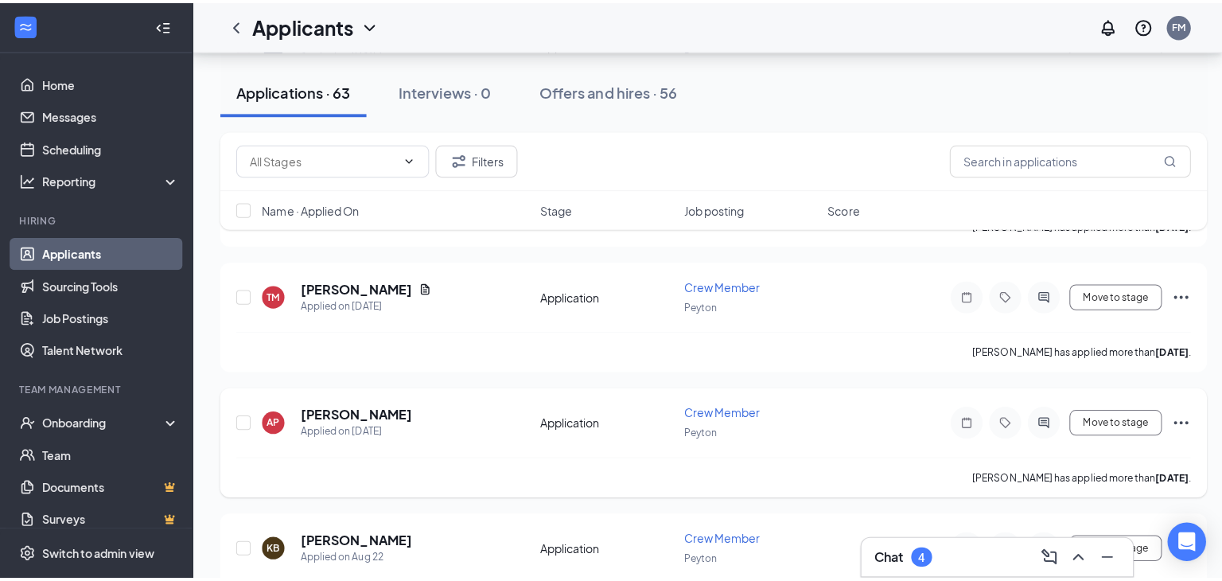
scroll to position [875, 0]
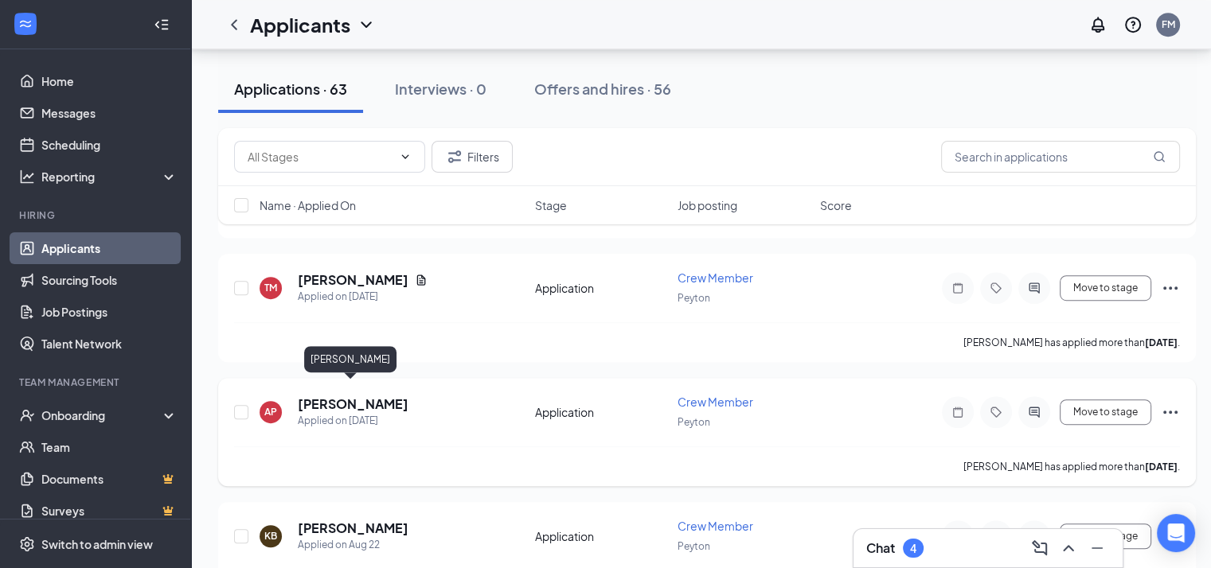
click at [329, 396] on h5 "[PERSON_NAME]" at bounding box center [353, 405] width 111 height 18
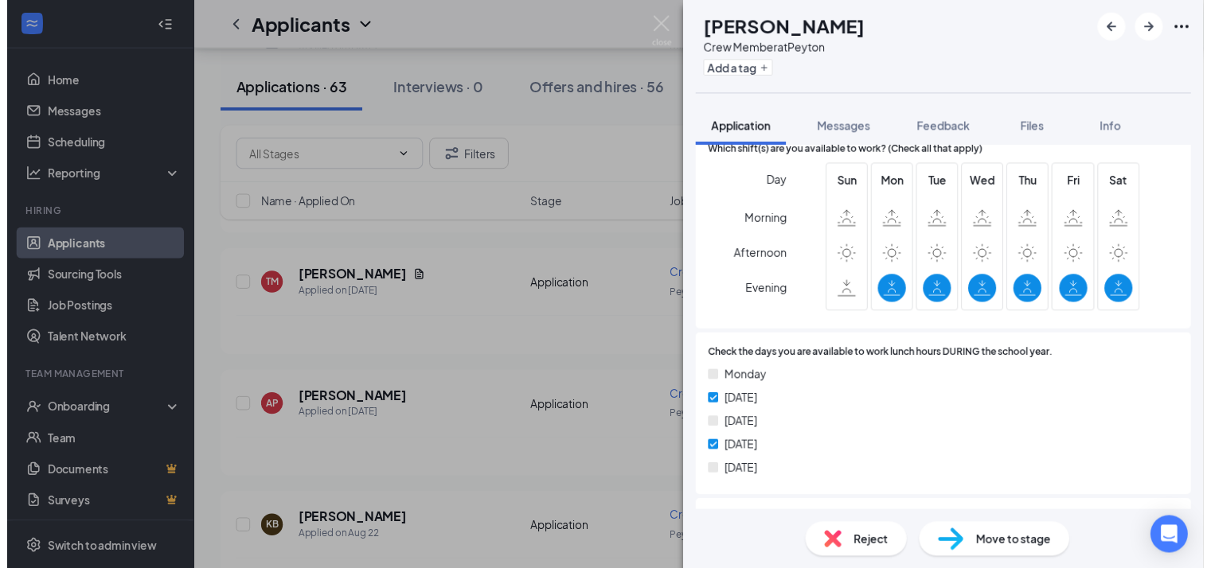
scroll to position [678, 0]
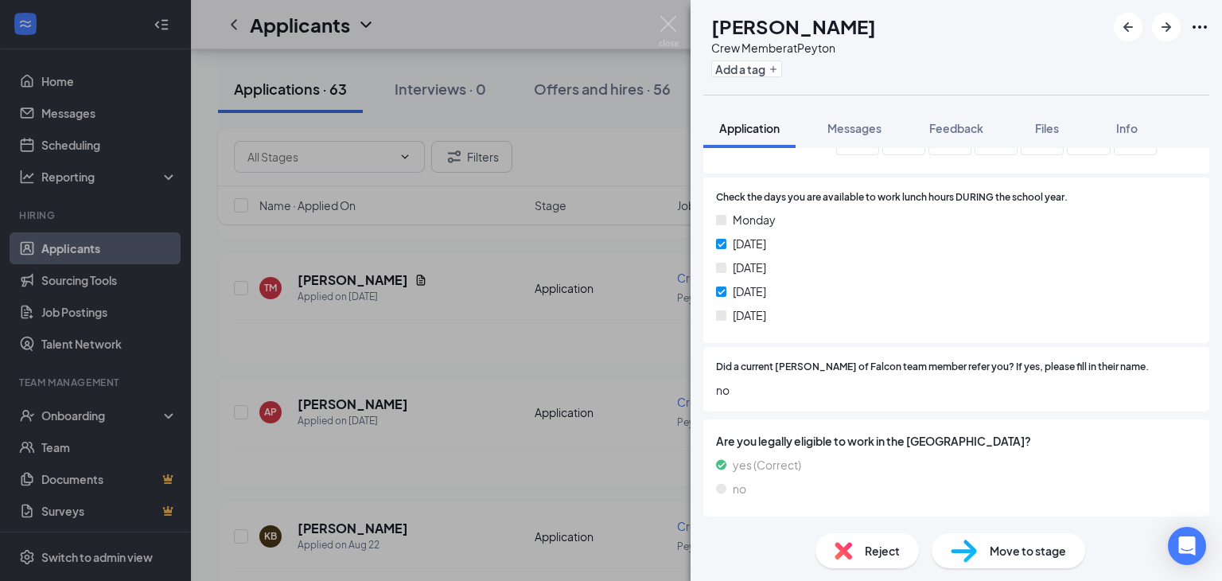
click at [404, 376] on div "AP [PERSON_NAME] Crew Member at Peyton Add a tag Application Messages Feedback …" at bounding box center [611, 290] width 1222 height 581
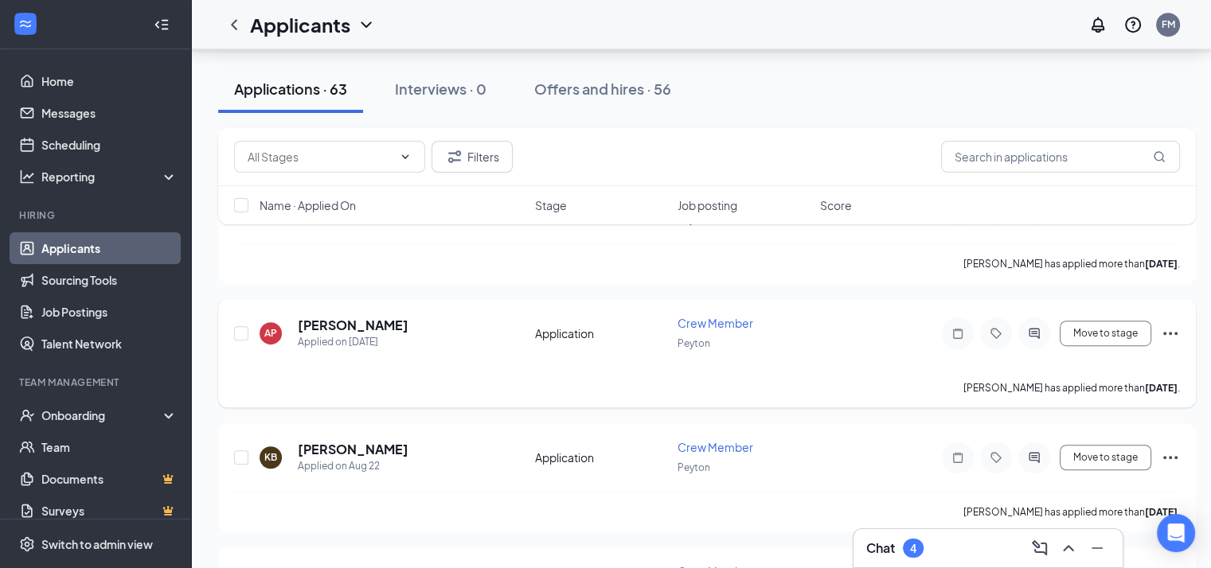
scroll to position [955, 0]
